Goal: Navigation & Orientation: Find specific page/section

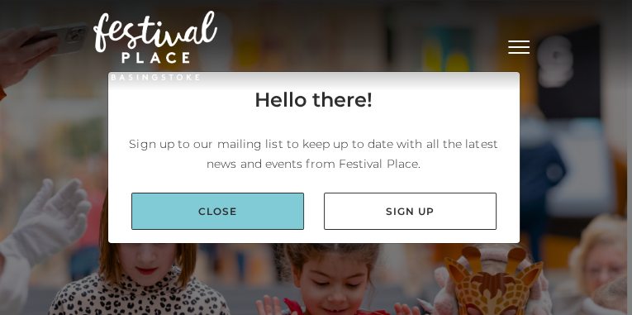
click at [260, 203] on link "Close" at bounding box center [217, 211] width 173 height 37
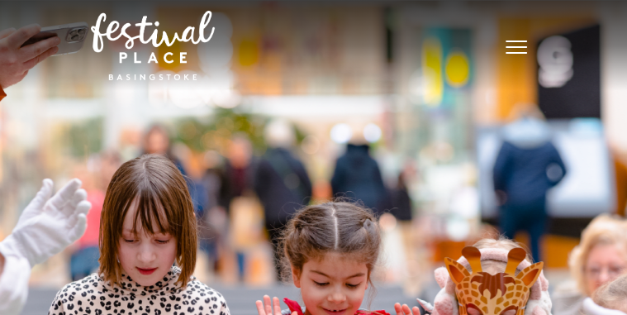
click at [522, 48] on button "Toggle navigation" at bounding box center [516, 45] width 41 height 24
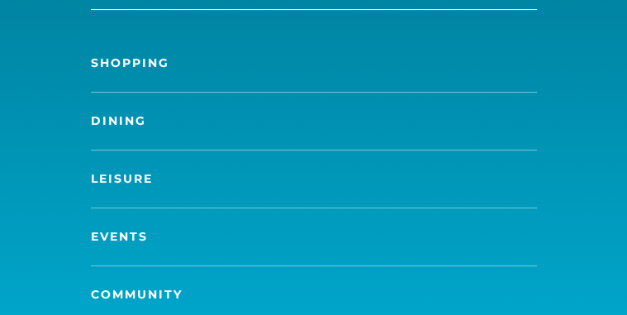
scroll to position [263, 0]
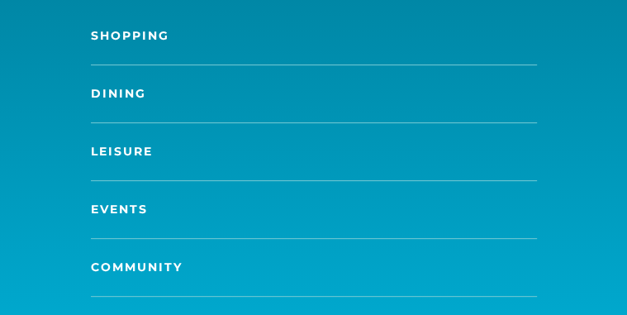
click at [126, 43] on link "Shopping" at bounding box center [314, 35] width 446 height 57
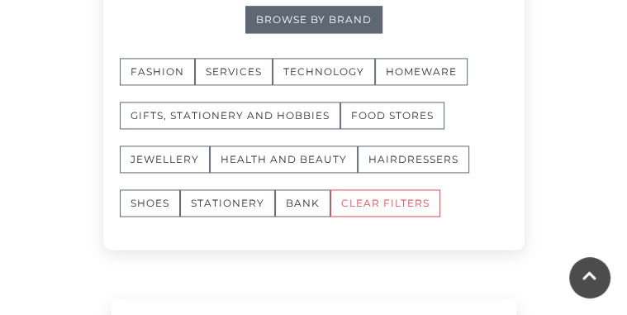
scroll to position [940, 0]
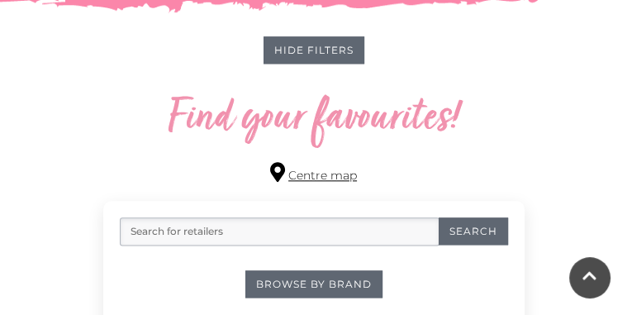
click at [331, 183] on link "Centre map" at bounding box center [313, 173] width 87 height 22
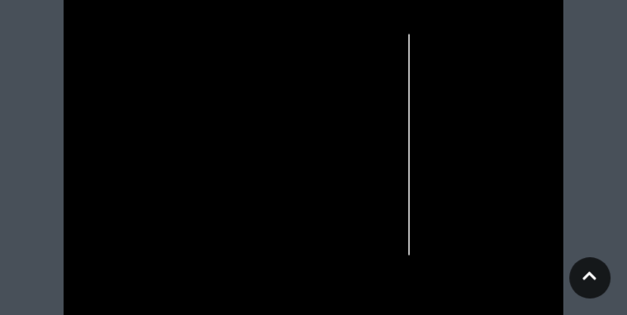
scroll to position [649, 0]
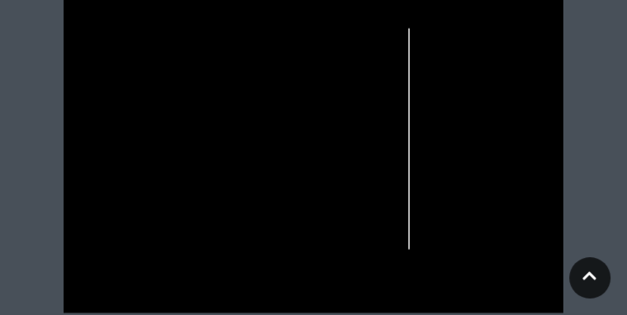
drag, startPoint x: 30, startPoint y: 218, endPoint x: 60, endPoint y: 234, distance: 34.4
click at [60, 234] on icon at bounding box center [313, 136] width 626 height 353
click at [135, 193] on rect at bounding box center [125, 197] width 37 height 17
